Goal: Information Seeking & Learning: Check status

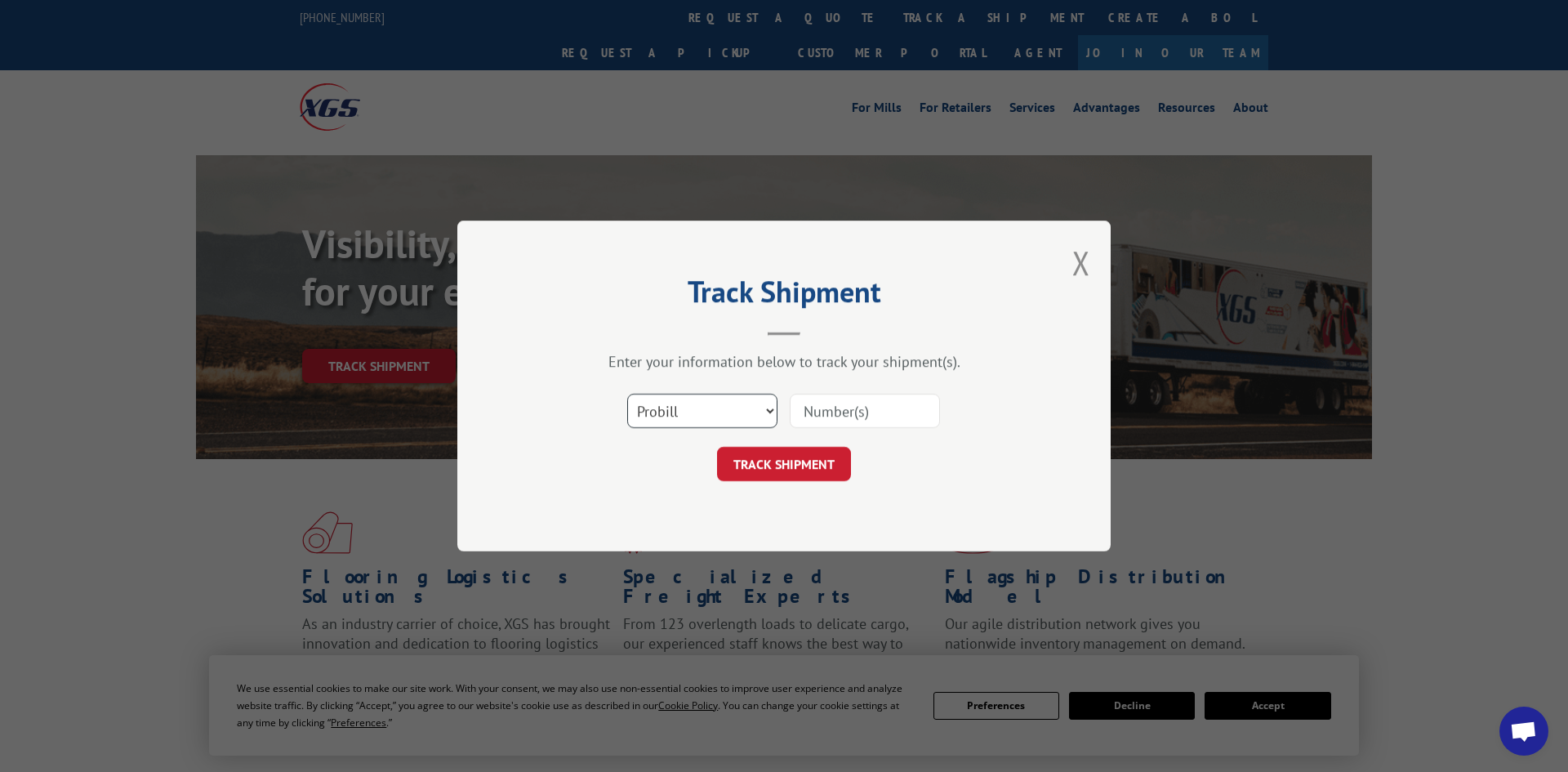
click at [714, 414] on select "Select category... Probill BOL PO" at bounding box center [701, 411] width 151 height 35
select select "po"
click at [627, 396] on select "Select category... Probill BOL PO" at bounding box center [701, 411] width 151 height 35
click at [811, 416] on input at bounding box center [865, 411] width 151 height 35
paste input "295098264"
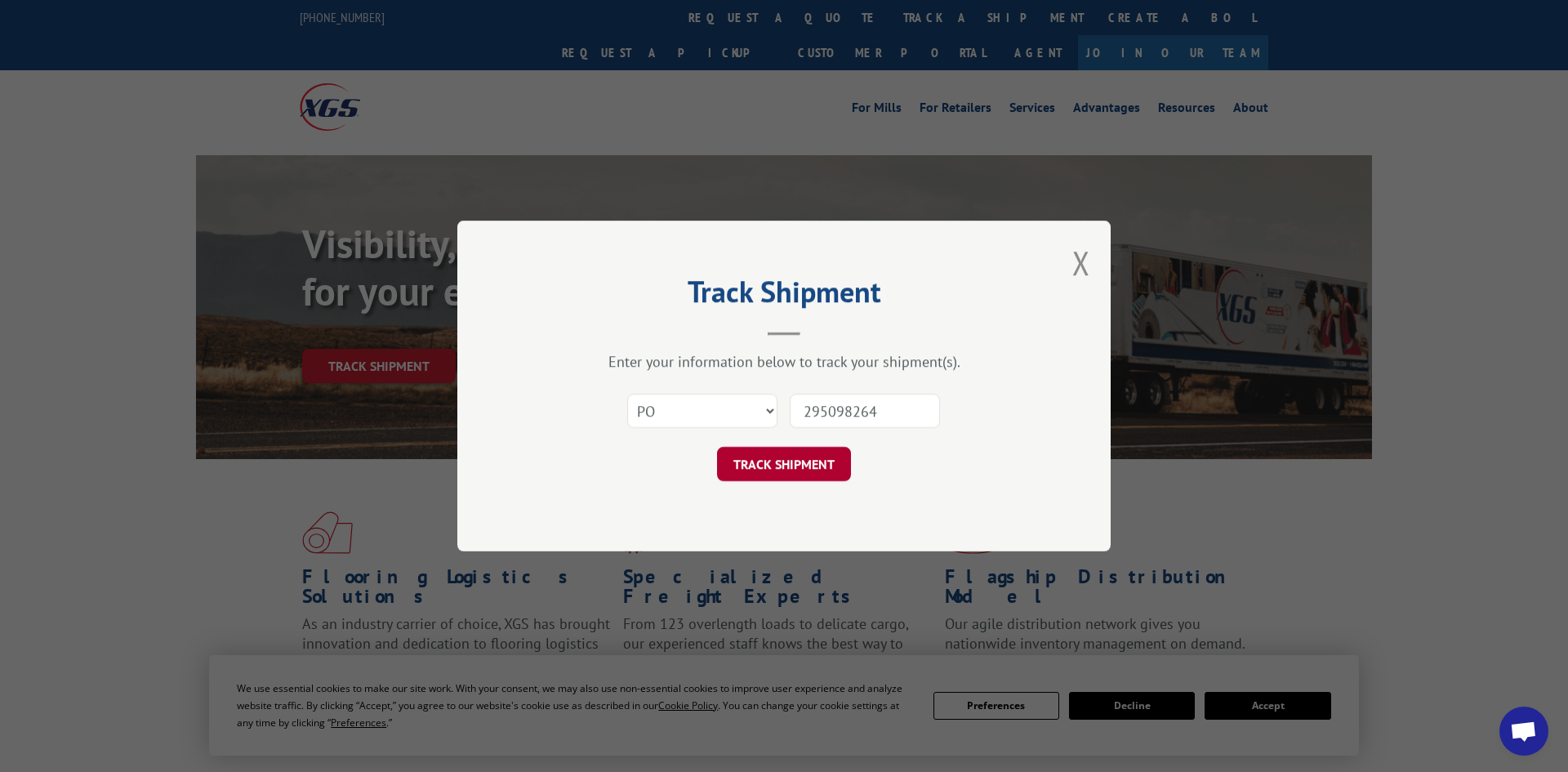
type input "295098264"
click at [766, 477] on button "TRACK SHIPMENT" at bounding box center [784, 464] width 134 height 35
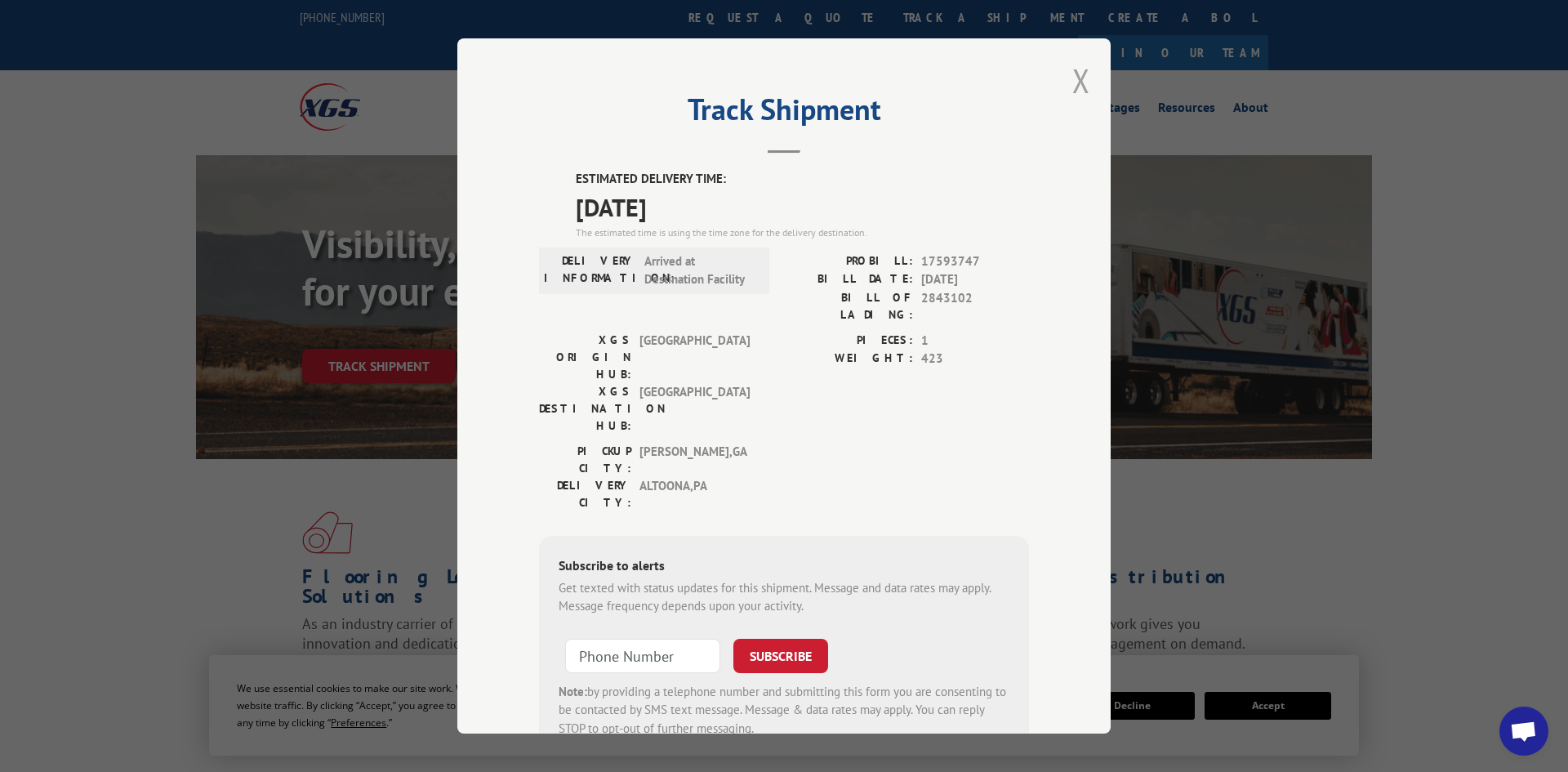
click at [1079, 81] on button "Close modal" at bounding box center [1081, 80] width 18 height 43
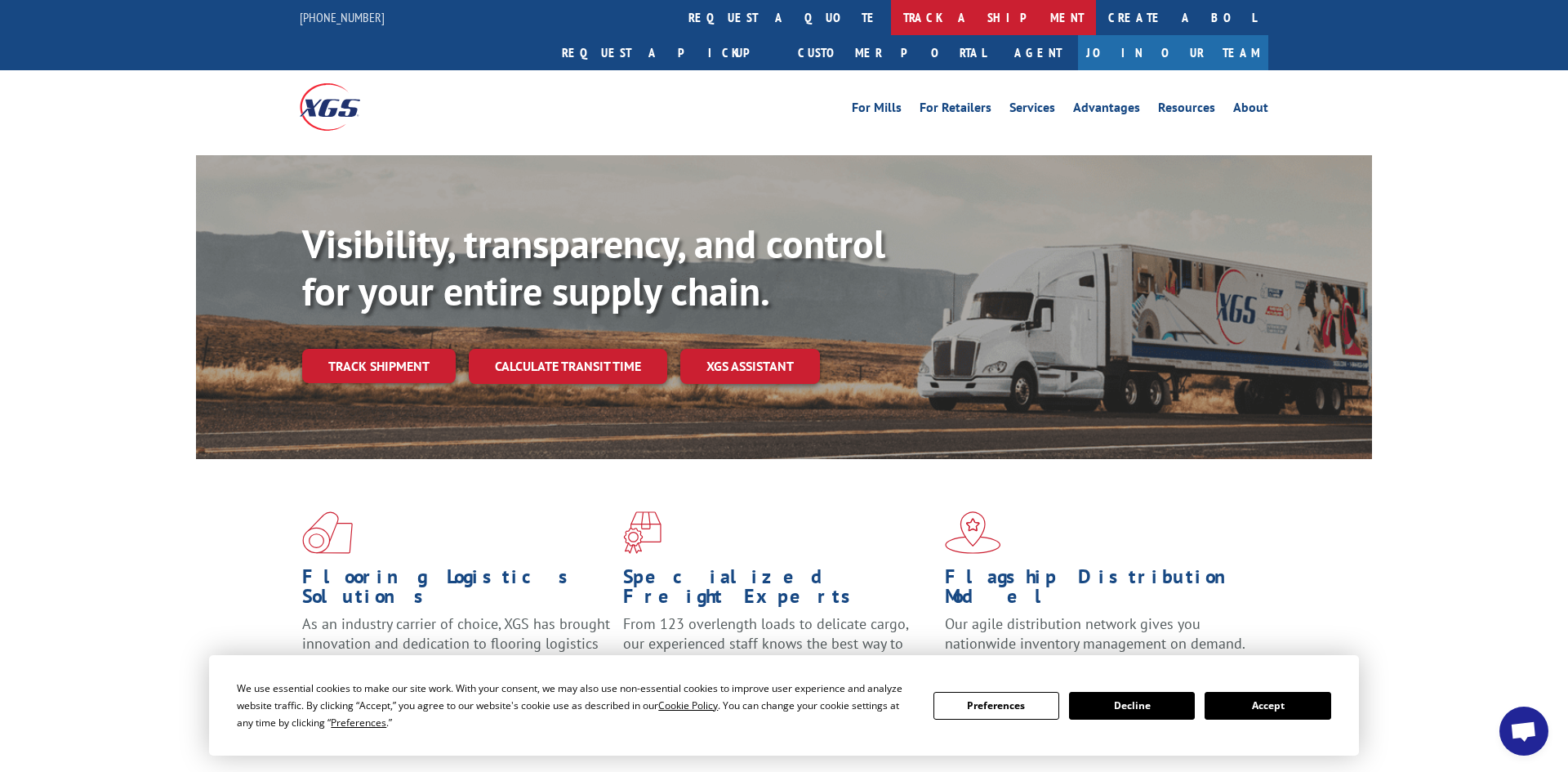
click at [891, 22] on link "track a shipment" at bounding box center [993, 17] width 205 height 36
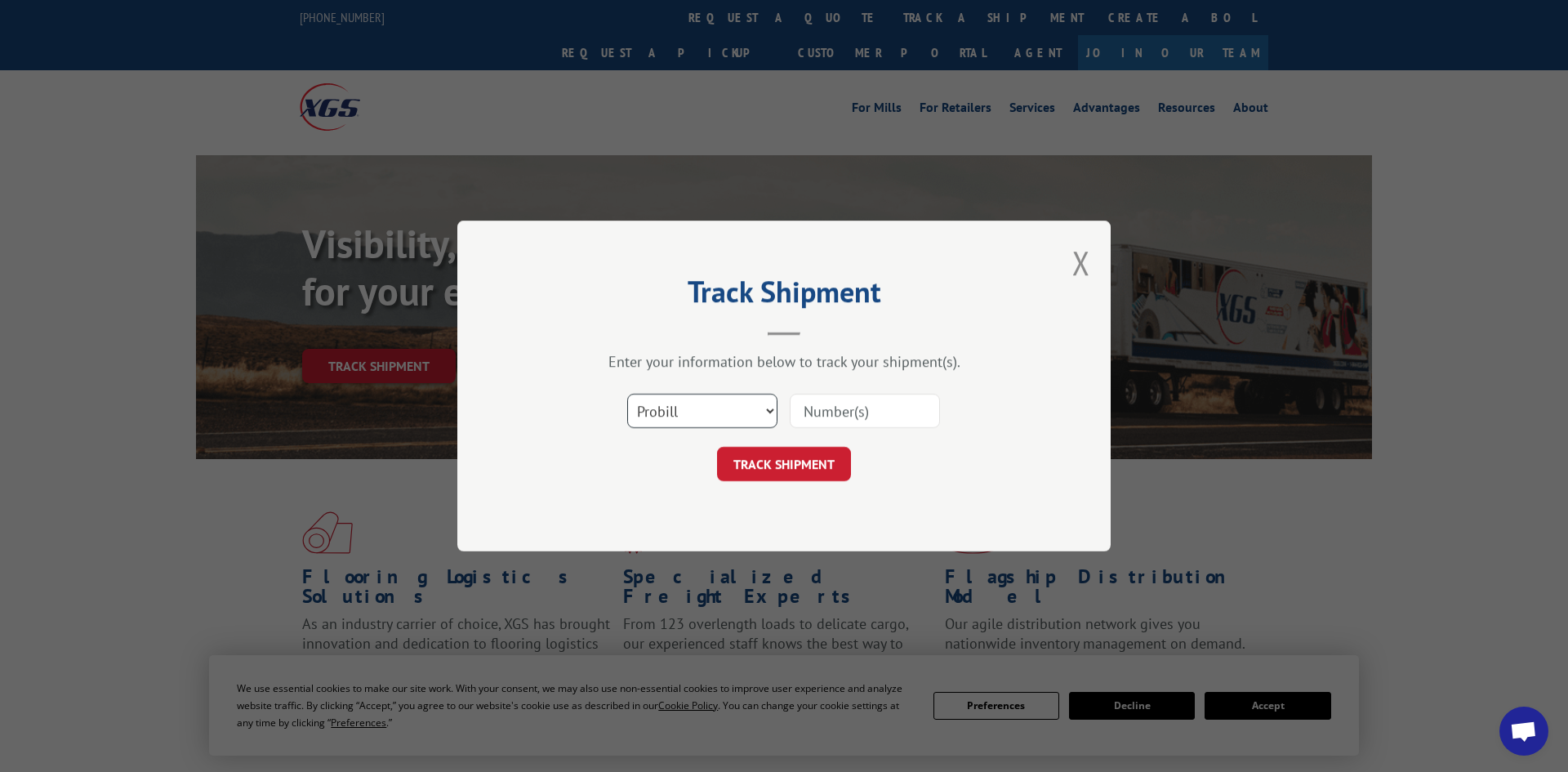
click at [680, 413] on select "Select category... Probill BOL PO" at bounding box center [701, 411] width 151 height 35
select select "po"
click at [627, 396] on select "Select category... Probill BOL PO" at bounding box center [701, 411] width 151 height 35
click at [816, 403] on input at bounding box center [865, 411] width 151 height 35
paste input "295053565"
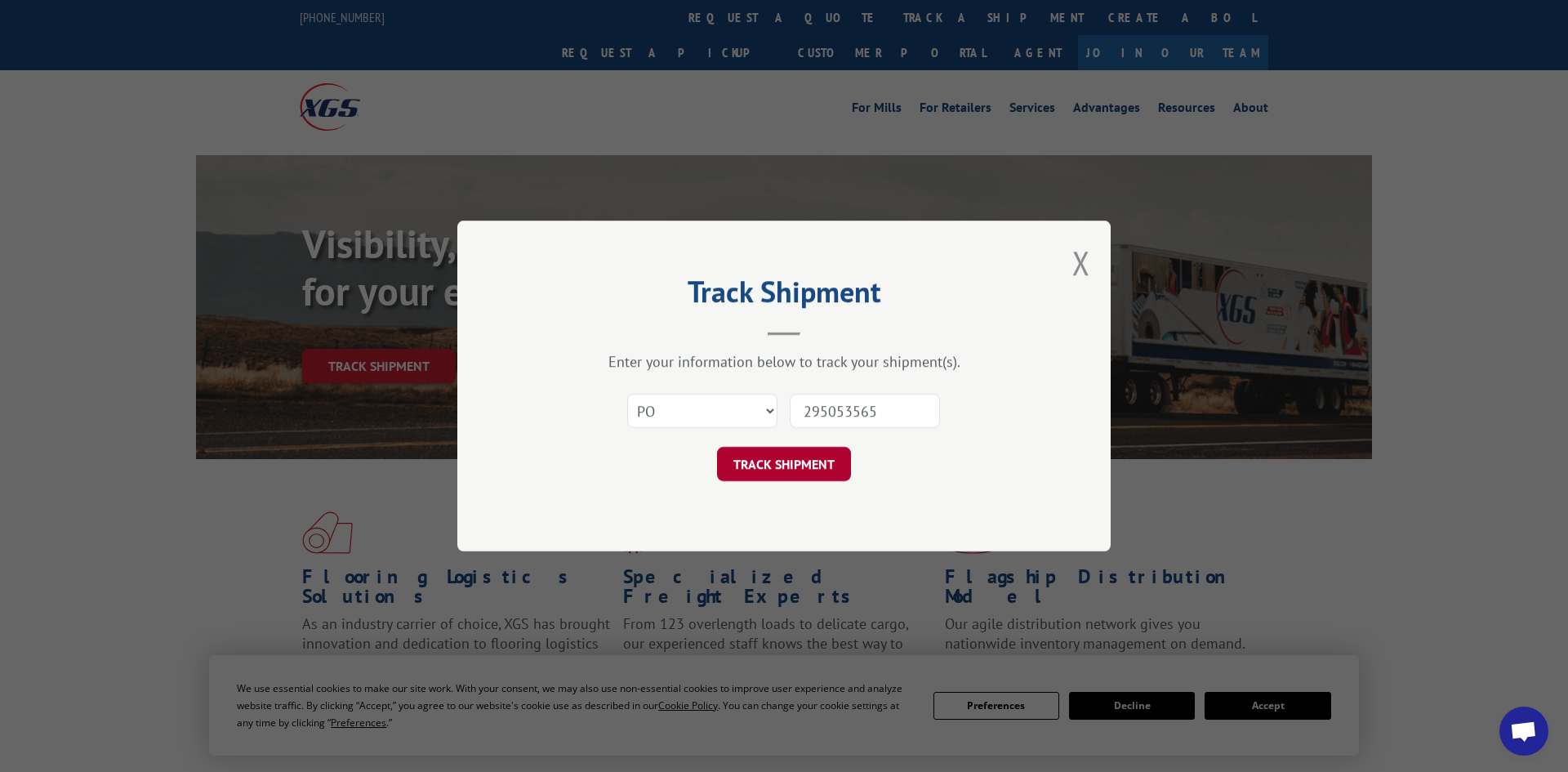
type input "295053565"
click at [811, 469] on button "TRACK SHIPMENT" at bounding box center [784, 464] width 134 height 35
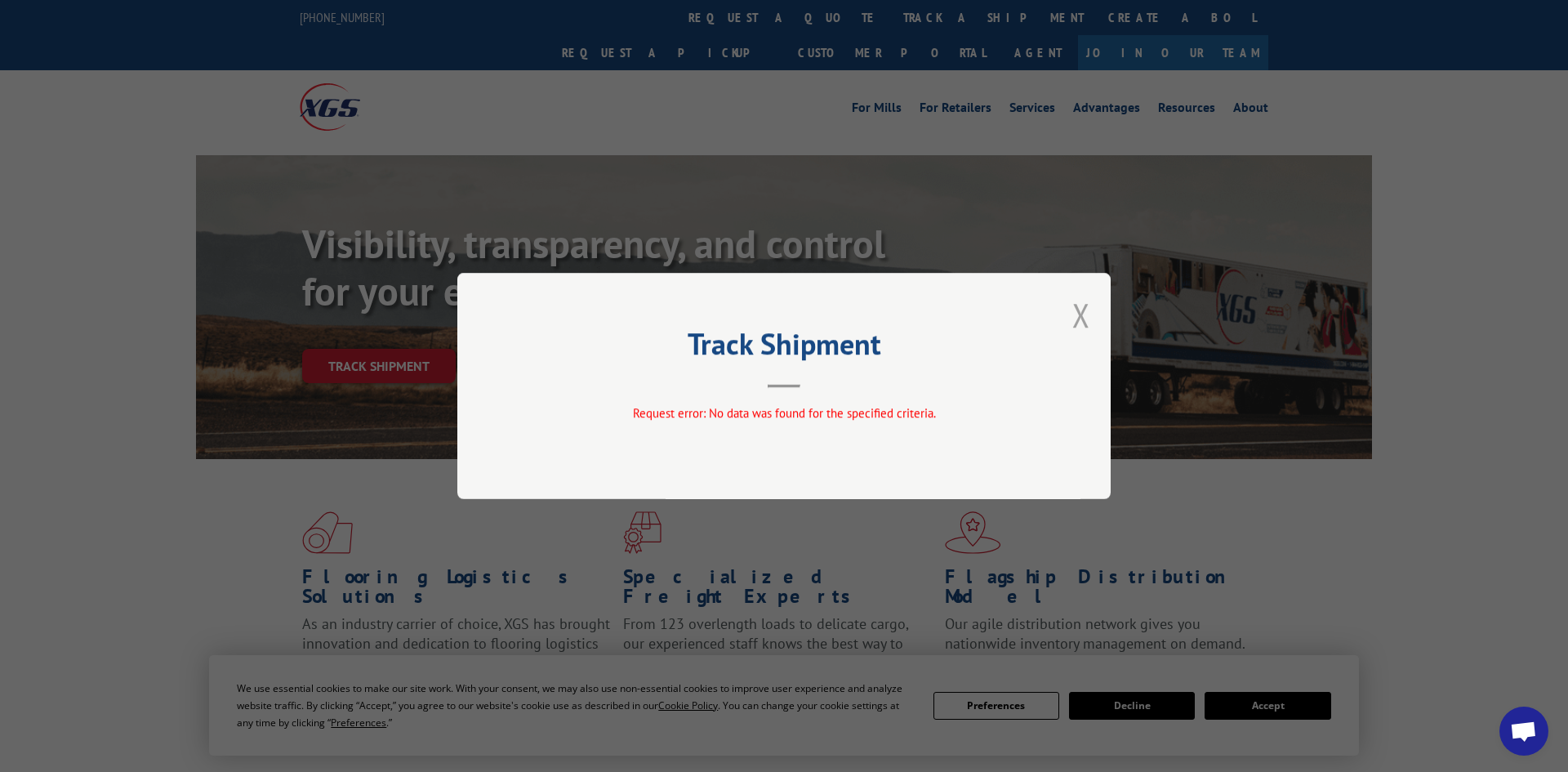
click at [1082, 323] on button "Close modal" at bounding box center [1081, 314] width 18 height 43
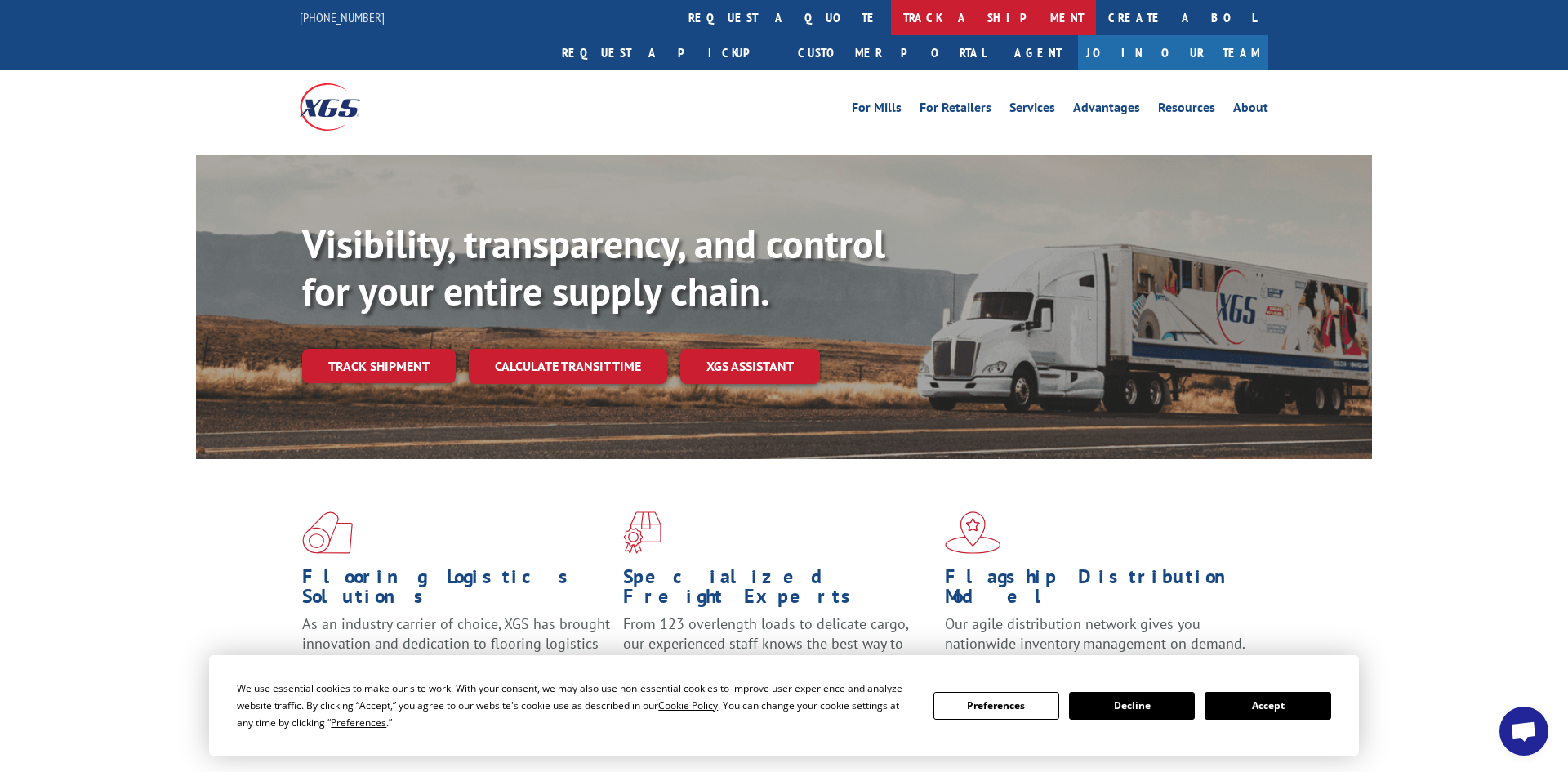
click at [891, 25] on link "track a shipment" at bounding box center [993, 17] width 205 height 36
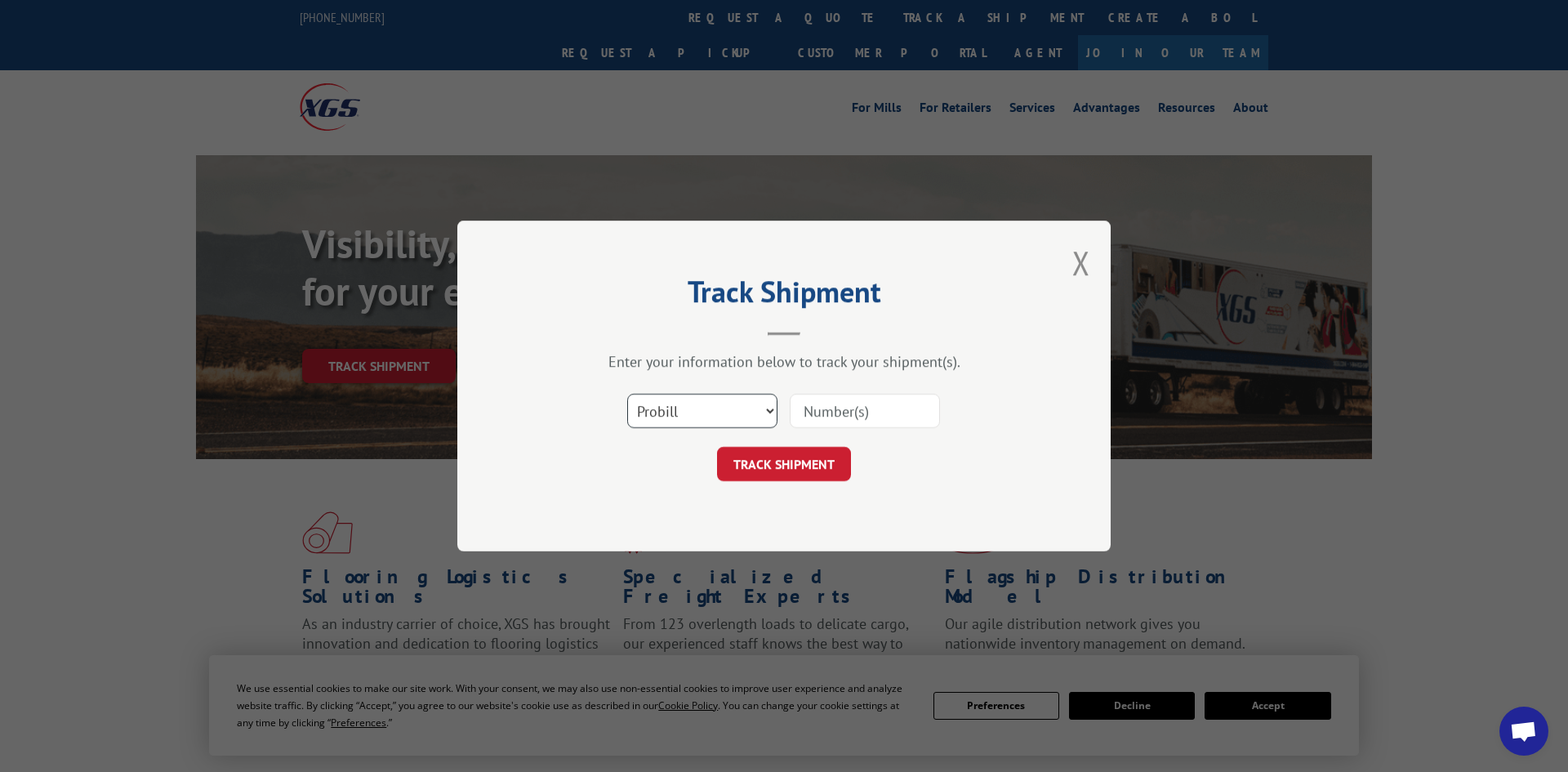
click at [669, 414] on select "Select category... Probill BOL PO" at bounding box center [701, 411] width 151 height 35
select select "po"
click at [627, 396] on select "Select category... Probill BOL PO" at bounding box center [701, 411] width 151 height 35
click at [808, 417] on input at bounding box center [865, 411] width 151 height 35
paste input "294751053"
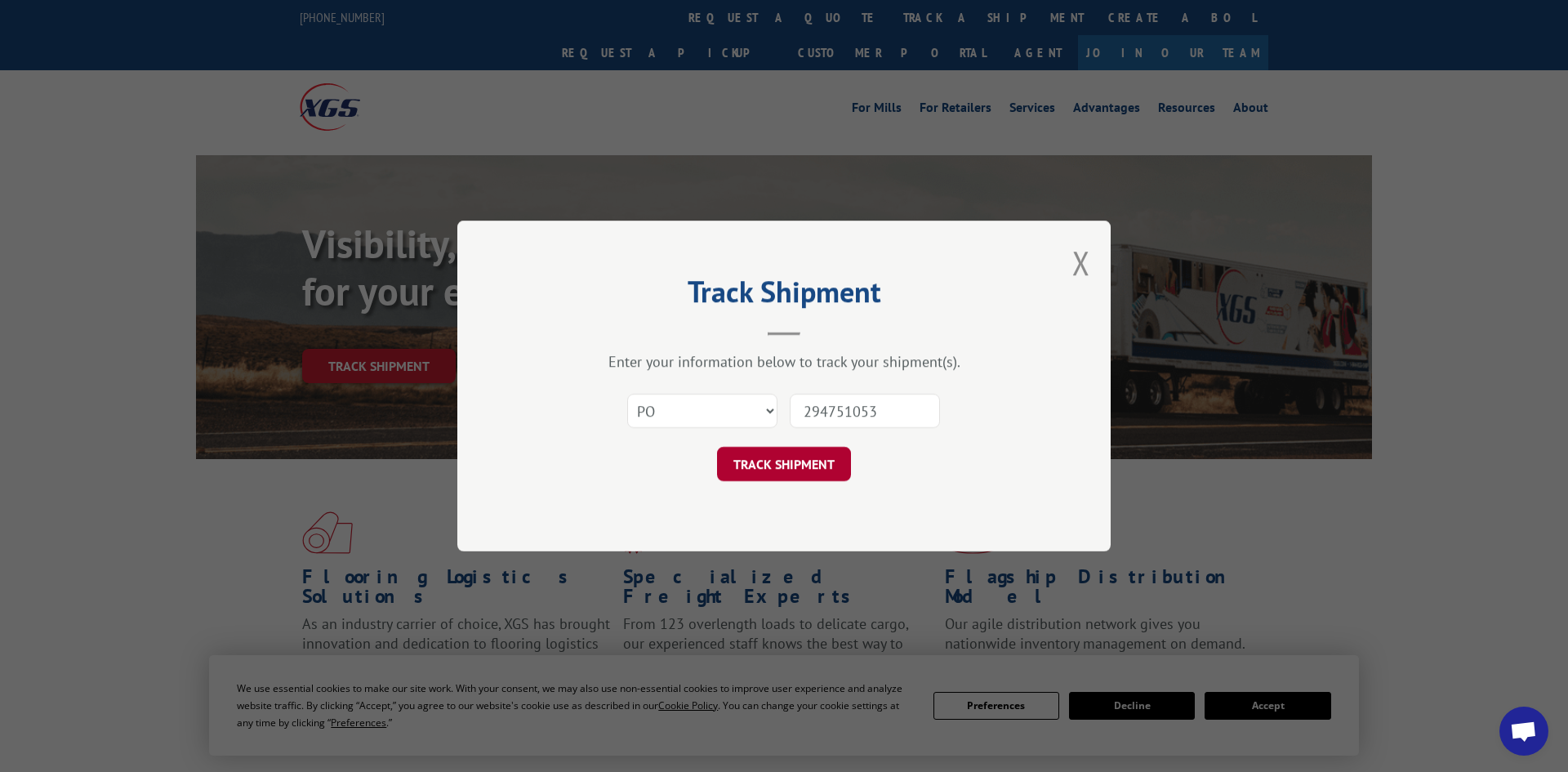
type input "294751053"
click at [751, 472] on button "TRACK SHIPMENT" at bounding box center [784, 464] width 134 height 35
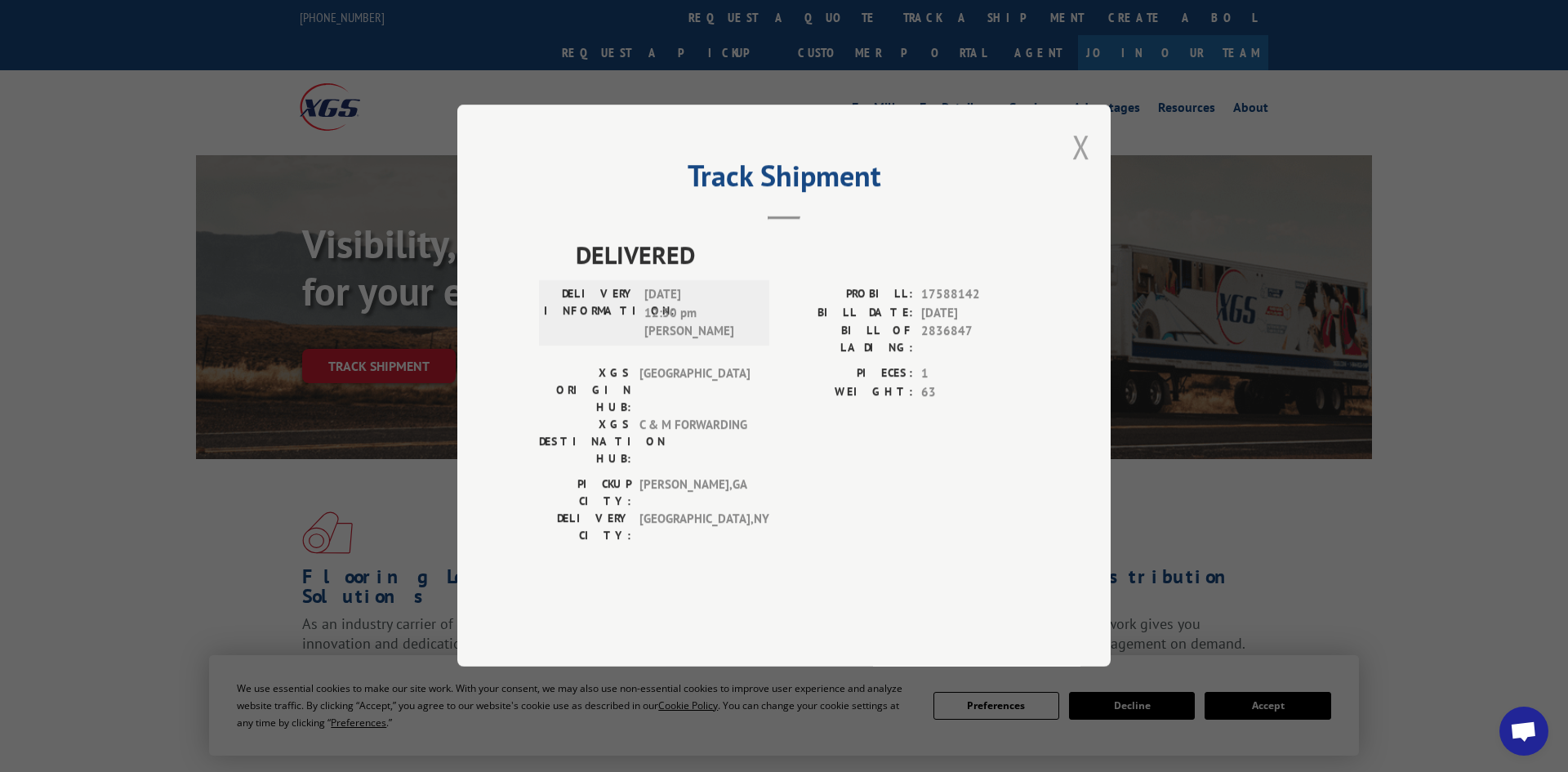
click at [1076, 168] on button "Close modal" at bounding box center [1081, 146] width 18 height 43
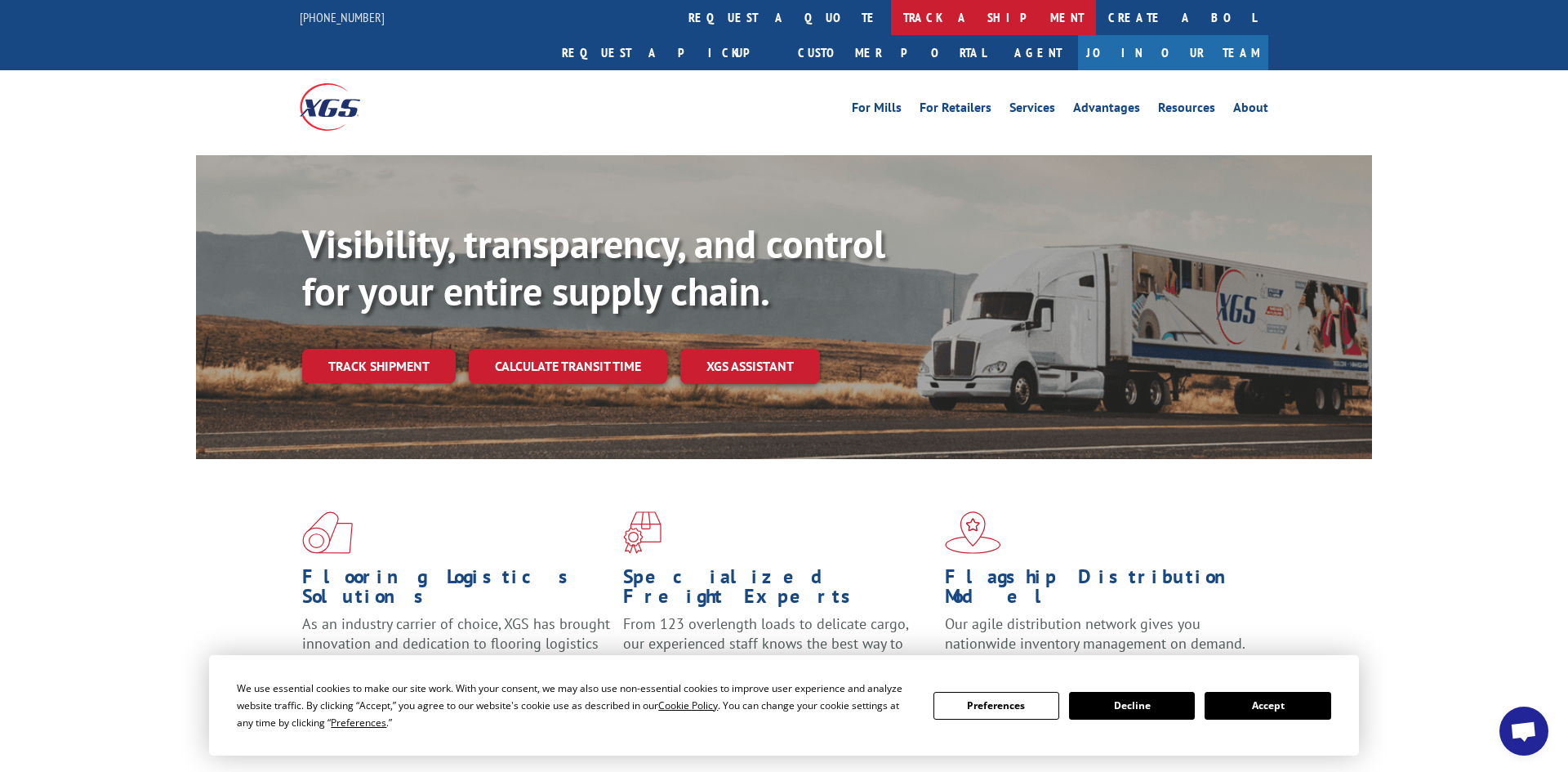
click at [891, 21] on link "track a shipment" at bounding box center [993, 17] width 205 height 36
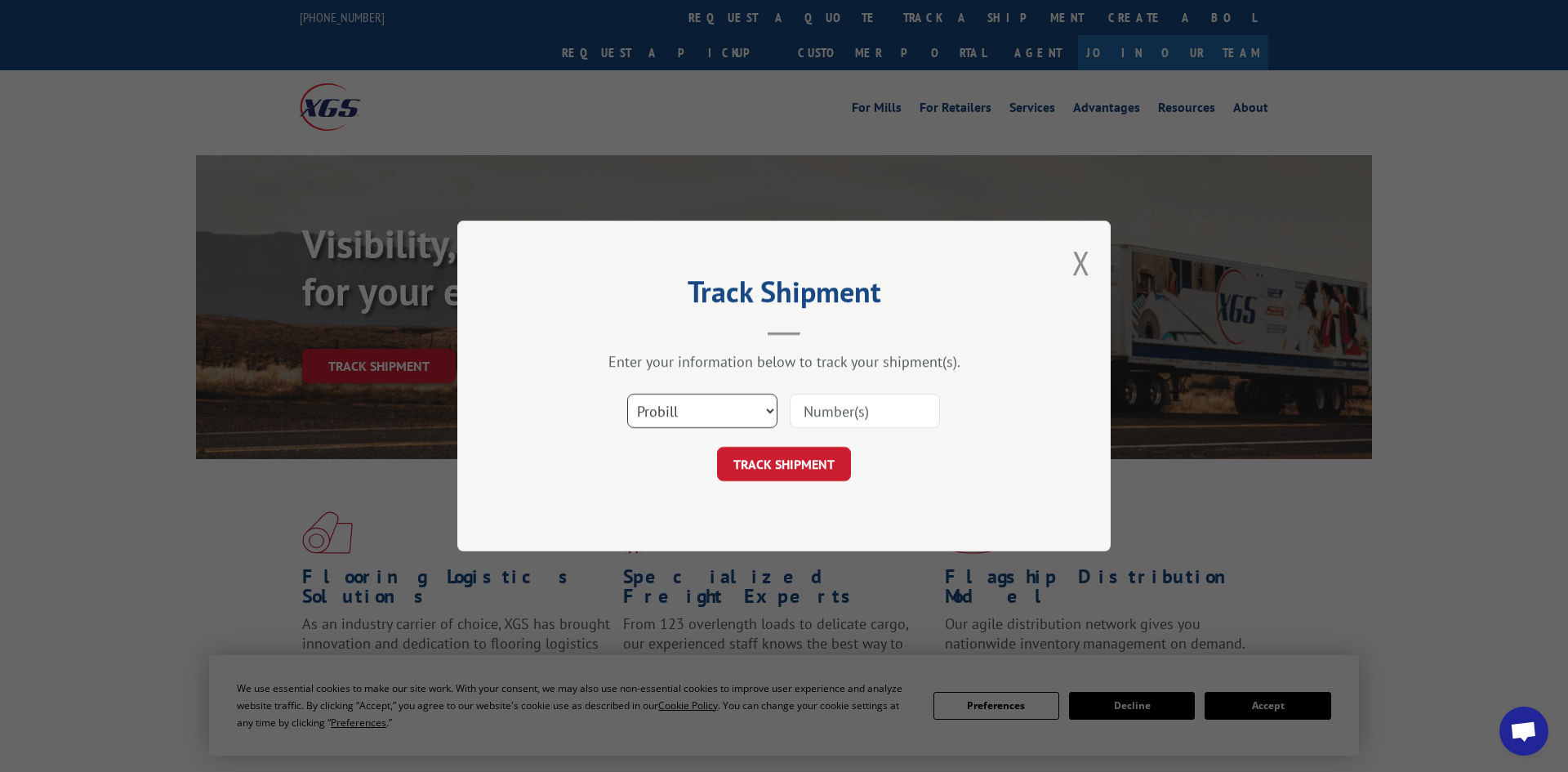
drag, startPoint x: 675, startPoint y: 420, endPoint x: 675, endPoint y: 438, distance: 18.0
click at [675, 420] on select "Select category... Probill BOL PO" at bounding box center [701, 411] width 151 height 35
select select "po"
click at [627, 396] on select "Select category... Probill BOL PO" at bounding box center [701, 411] width 151 height 35
click at [813, 405] on input at bounding box center [865, 411] width 151 height 35
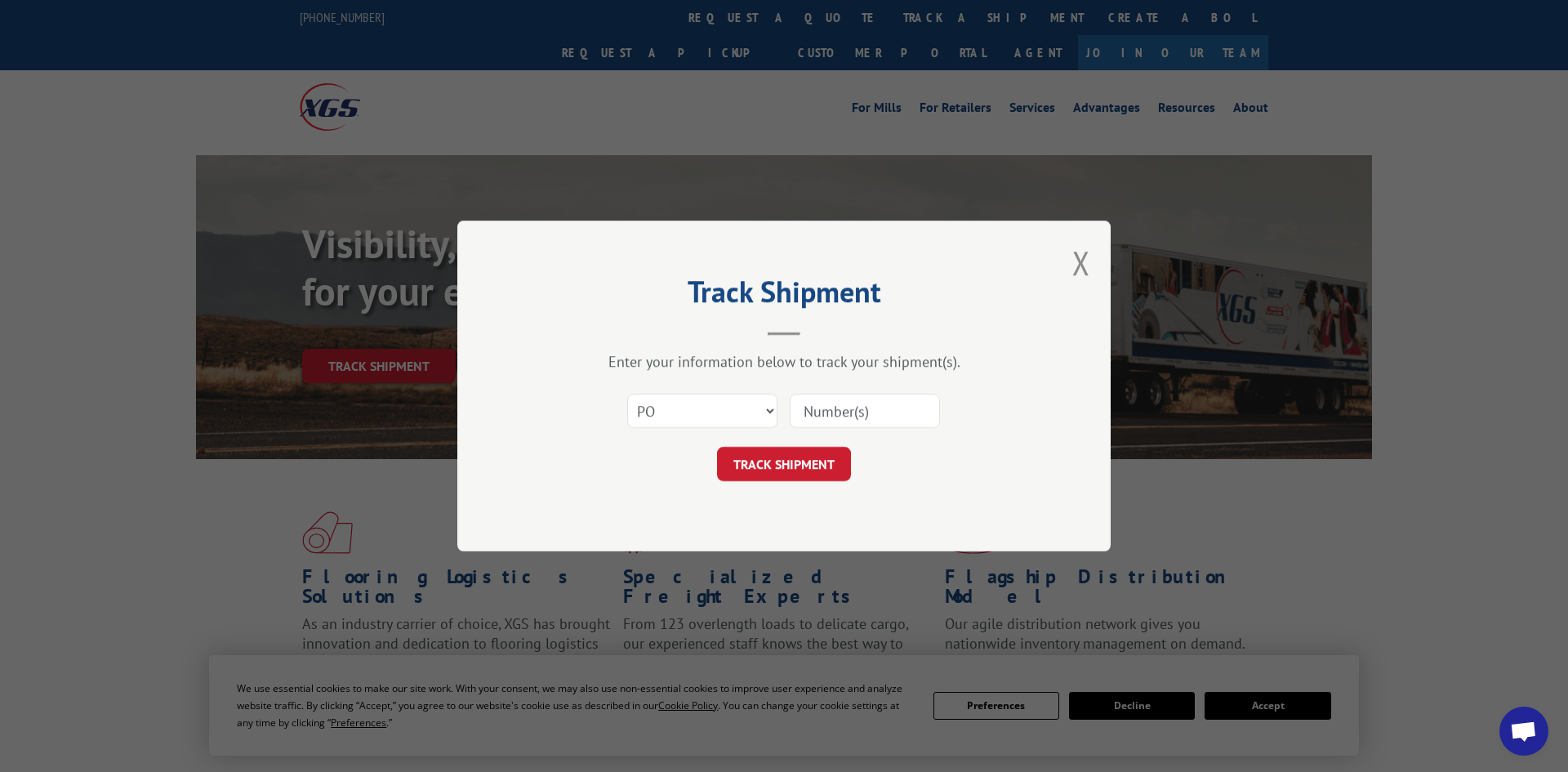
paste input "294902355"
type input "294902355"
click at [768, 468] on button "TRACK SHIPMENT" at bounding box center [784, 464] width 134 height 35
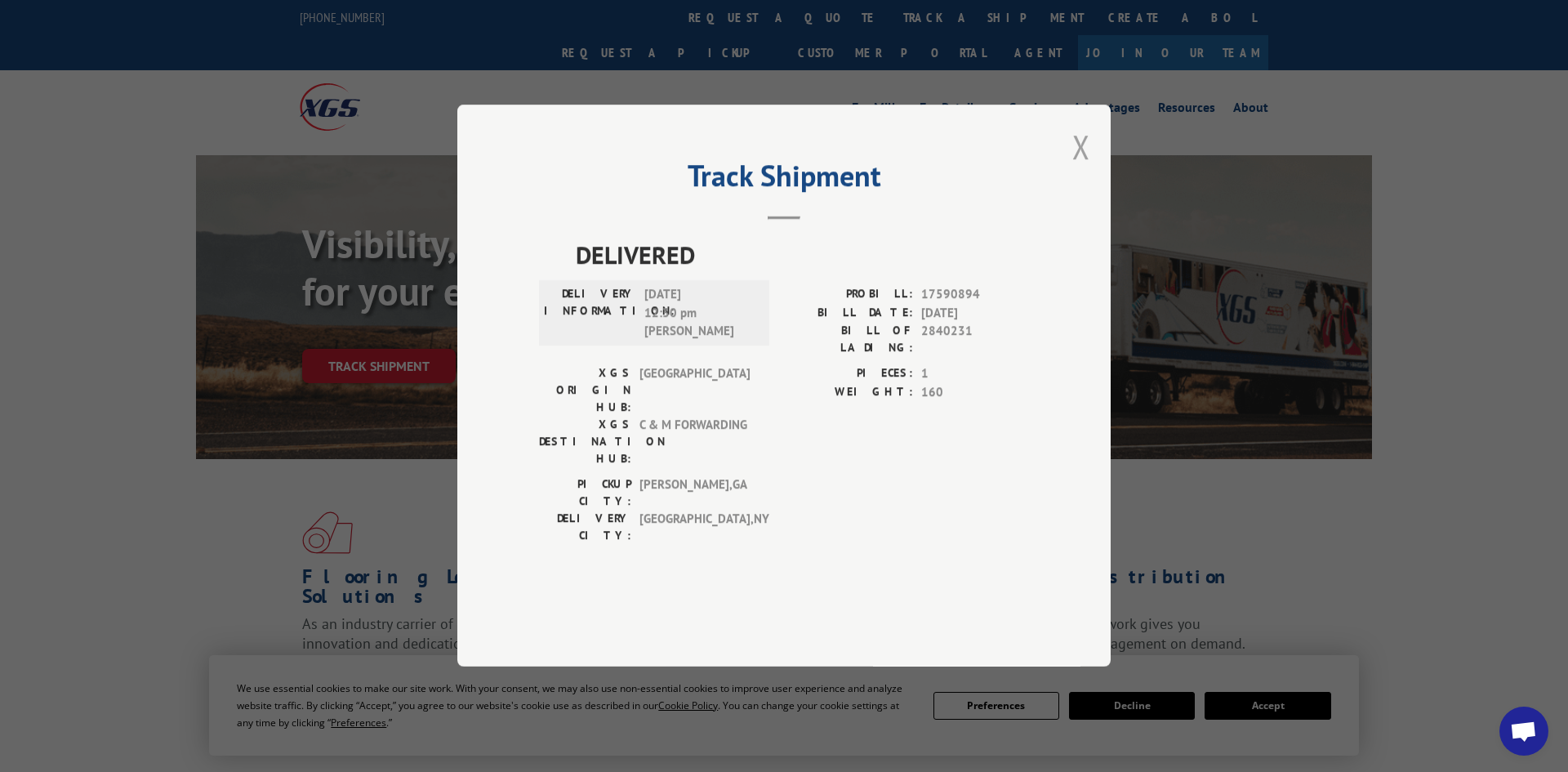
click at [1078, 168] on button "Close modal" at bounding box center [1081, 146] width 18 height 43
